Goal: Find specific page/section: Find specific page/section

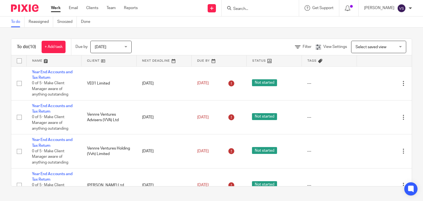
click at [258, 8] on input "Search" at bounding box center [258, 9] width 50 height 5
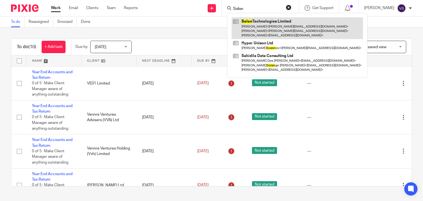
type input "Solon"
click at [262, 21] on link at bounding box center [296, 28] width 131 height 22
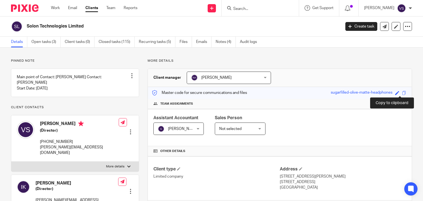
click at [402, 92] on span at bounding box center [404, 93] width 4 height 4
click at [402, 94] on span at bounding box center [404, 93] width 4 height 4
click at [236, 7] on input "Search" at bounding box center [258, 9] width 50 height 5
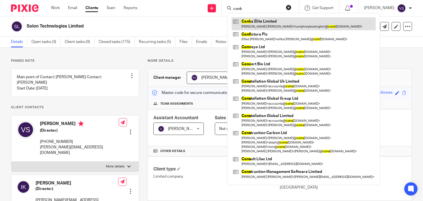
type input "conk"
click at [260, 20] on link at bounding box center [303, 23] width 144 height 13
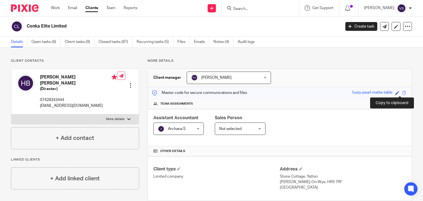
click at [402, 92] on span at bounding box center [404, 93] width 4 height 4
click at [402, 94] on span at bounding box center [404, 93] width 4 height 4
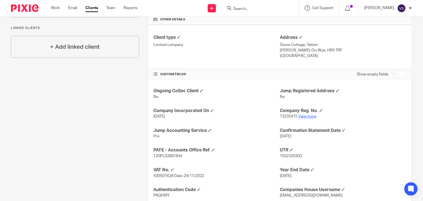
click at [310, 117] on link "View more" at bounding box center [307, 116] width 18 height 4
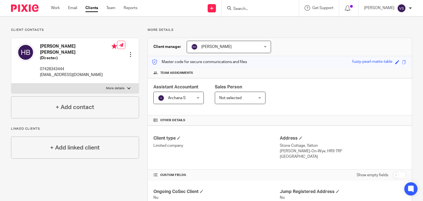
scroll to position [0, 0]
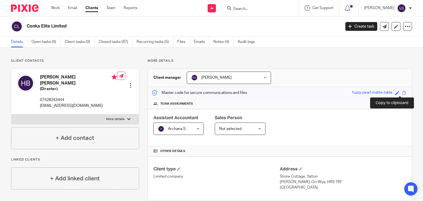
click at [402, 92] on span at bounding box center [404, 93] width 4 height 4
